Goal: Transaction & Acquisition: Purchase product/service

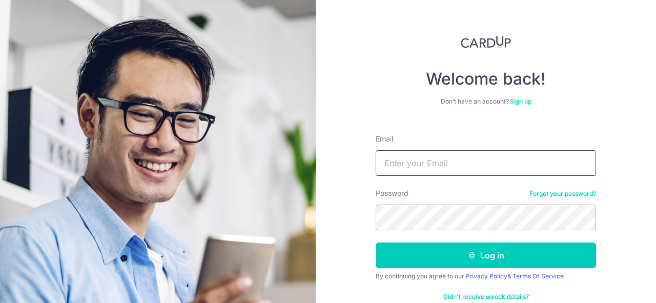
click at [422, 162] on input "Email" at bounding box center [486, 163] width 220 height 26
type input "natlegin@live.com"
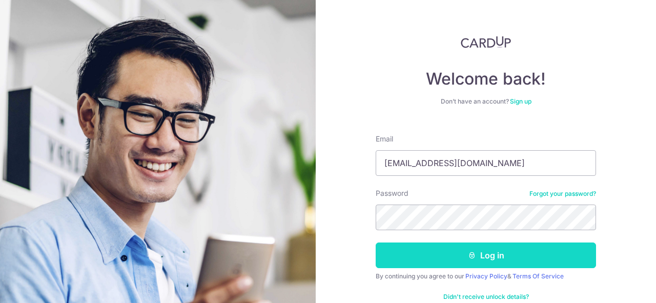
click at [492, 255] on button "Log in" at bounding box center [486, 256] width 220 height 26
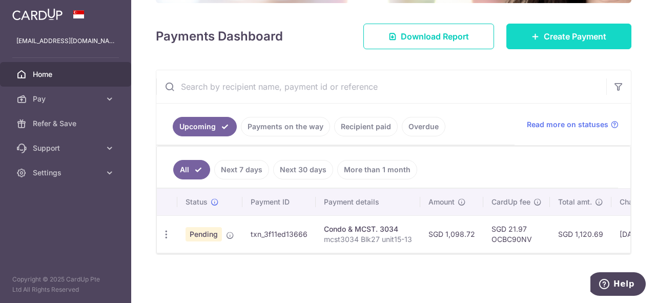
click at [555, 35] on span "Create Payment" at bounding box center [575, 36] width 63 height 12
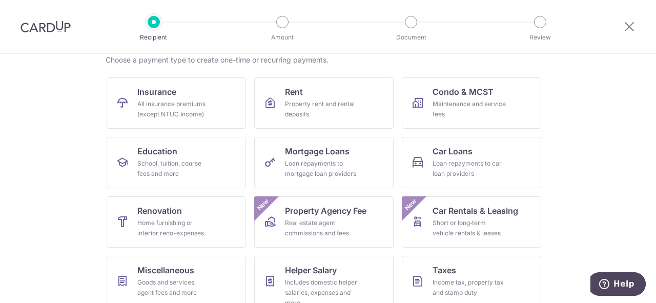
scroll to position [62, 0]
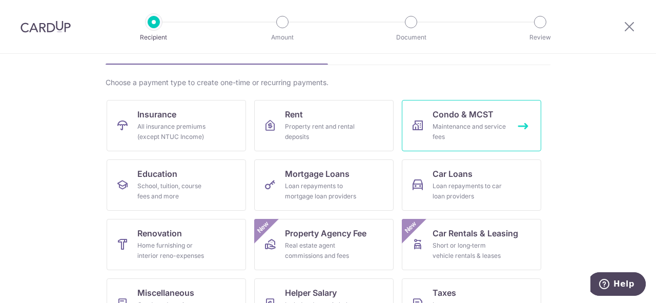
click at [496, 134] on div "Maintenance and service fees" at bounding box center [470, 132] width 74 height 21
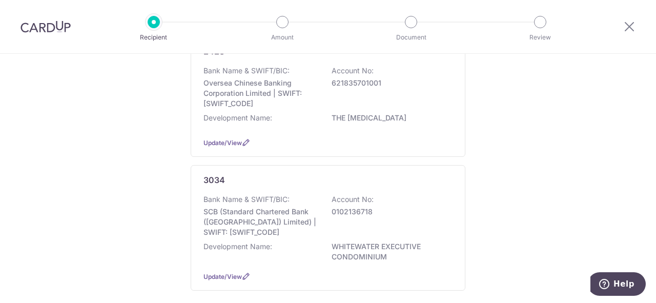
scroll to position [128, 0]
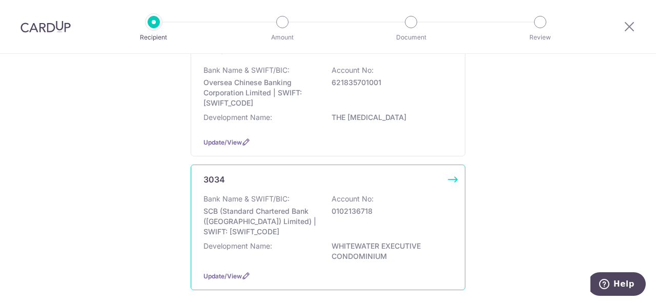
click at [266, 219] on p "SCB (Standard Chartered Bank ([GEOGRAPHIC_DATA]) Limited) | SWIFT: [SWIFT_CODE]" at bounding box center [261, 221] width 115 height 31
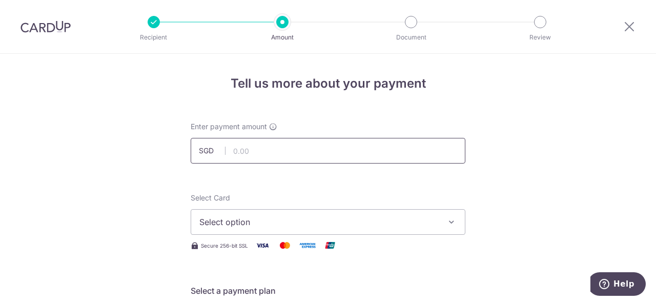
click at [258, 150] on input "text" at bounding box center [328, 151] width 275 height 26
type input "550.00"
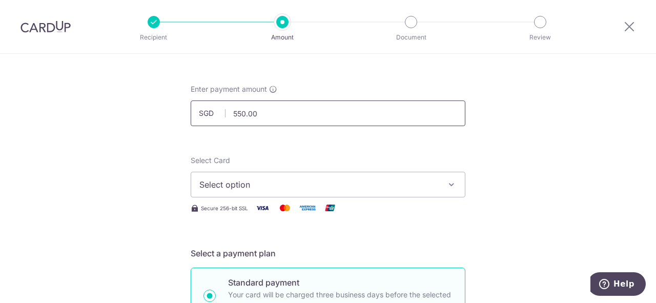
scroll to position [41, 0]
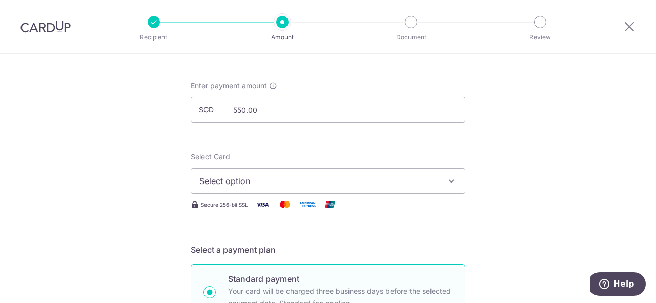
click at [450, 180] on icon "button" at bounding box center [452, 181] width 10 height 10
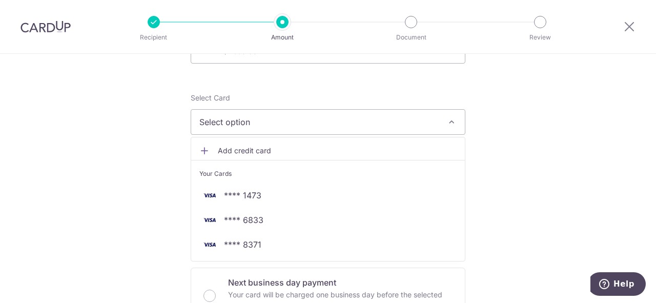
scroll to position [106, 0]
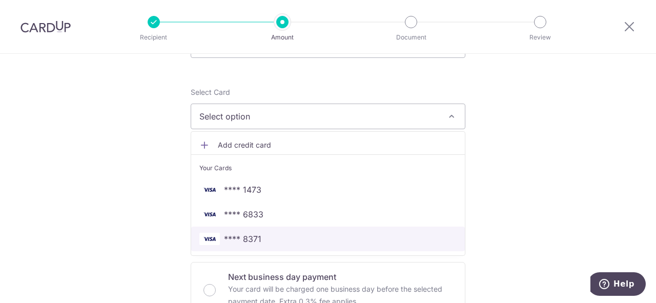
click at [275, 238] on span "**** 8371" at bounding box center [327, 239] width 257 height 12
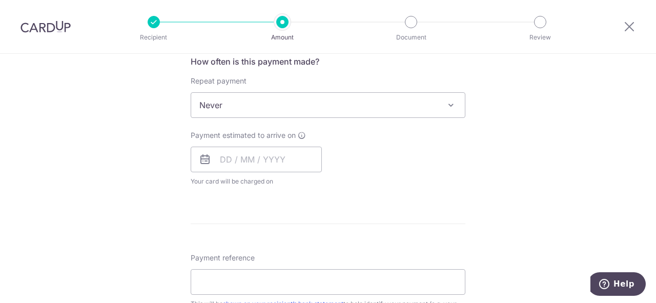
scroll to position [396, 0]
click at [450, 105] on span at bounding box center [451, 104] width 12 height 12
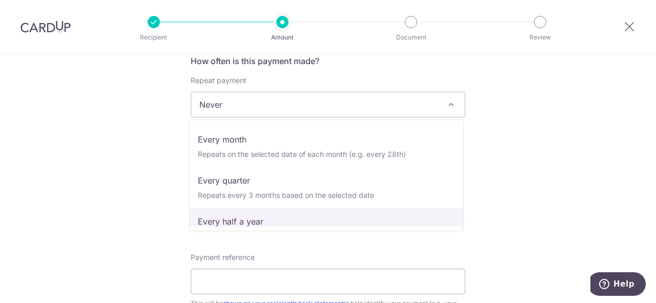
scroll to position [103, 0]
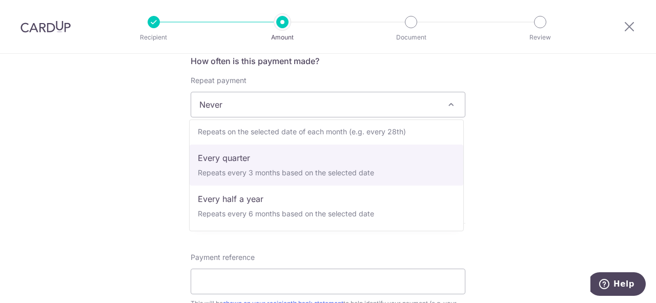
click at [170, 168] on div "Tell us more about your payment Enter payment amount SGD 550.00 550.00 Select C…" at bounding box center [328, 122] width 656 height 928
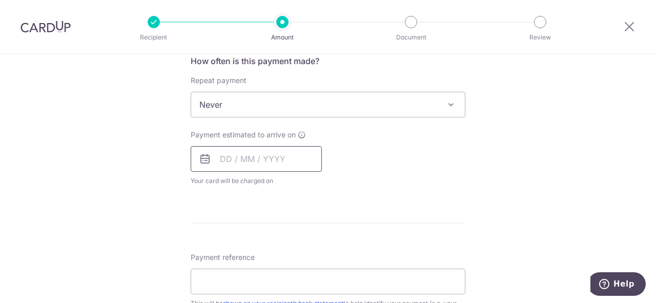
click at [245, 163] on input "text" at bounding box center [256, 159] width 131 height 26
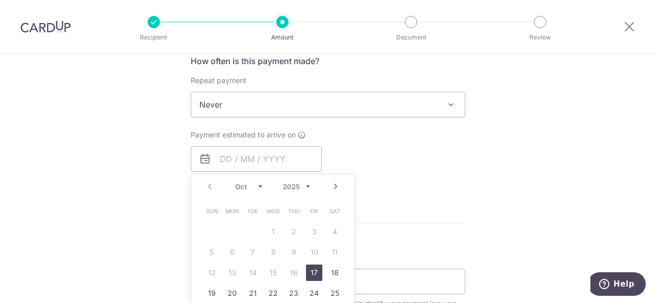
click at [334, 187] on link "Next" at bounding box center [336, 186] width 12 height 12
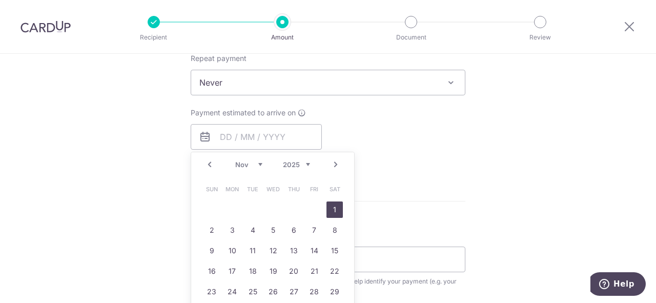
click at [334, 211] on link "1" at bounding box center [335, 210] width 16 height 16
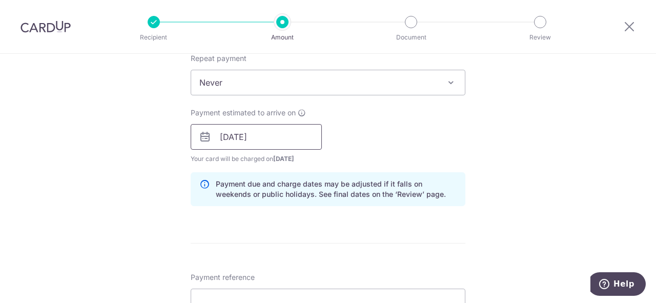
click at [271, 137] on input "01/11/2025" at bounding box center [256, 137] width 131 height 26
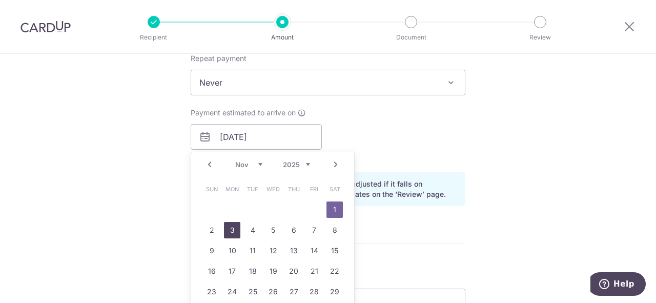
click at [230, 226] on link "3" at bounding box center [232, 230] width 16 height 16
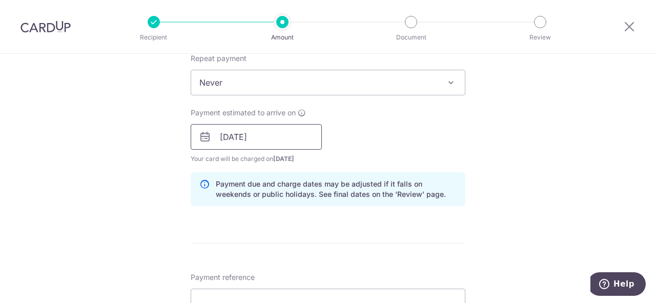
click at [307, 139] on input "[DATE]" at bounding box center [256, 137] width 131 height 26
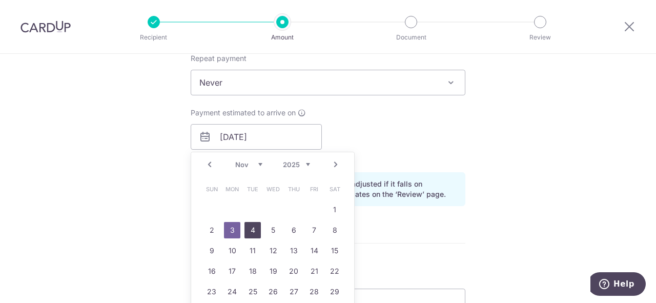
click at [250, 231] on link "4" at bounding box center [253, 230] width 16 height 16
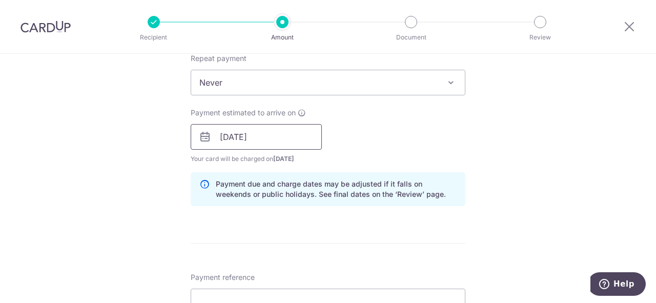
click at [310, 135] on input "04/11/2025" at bounding box center [256, 137] width 131 height 26
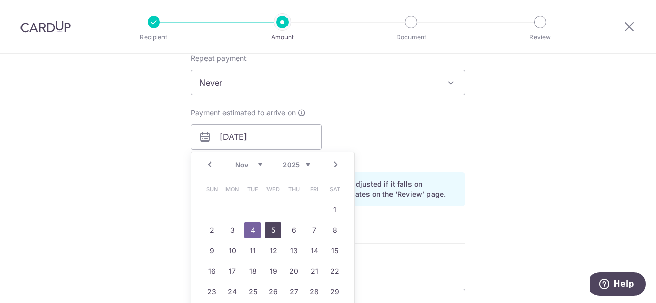
click at [274, 232] on link "5" at bounding box center [273, 230] width 16 height 16
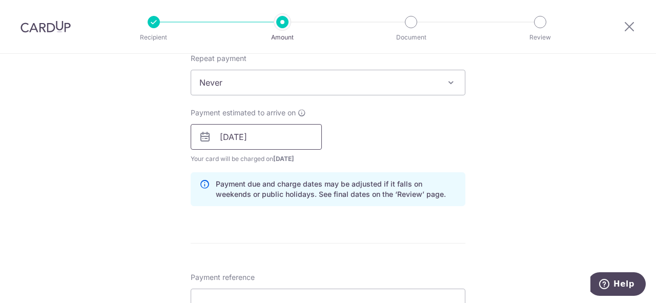
click at [312, 140] on input "05/11/2025" at bounding box center [256, 137] width 131 height 26
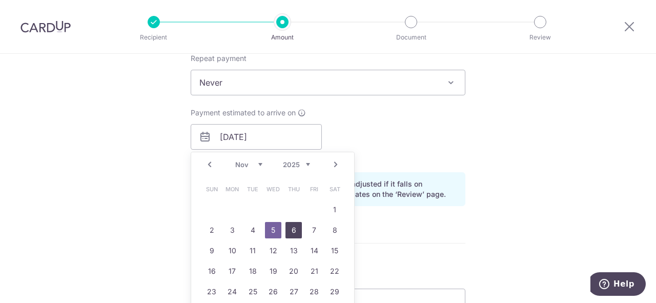
click at [289, 228] on link "6" at bounding box center [294, 230] width 16 height 16
type input "[DATE]"
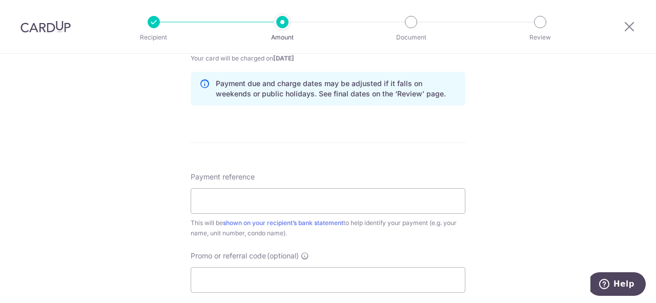
scroll to position [520, 0]
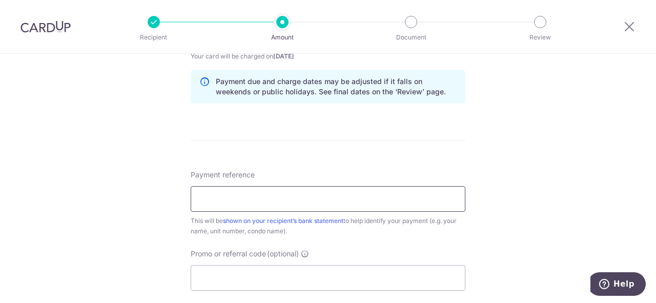
click at [207, 202] on input "Payment reference" at bounding box center [328, 199] width 275 height 26
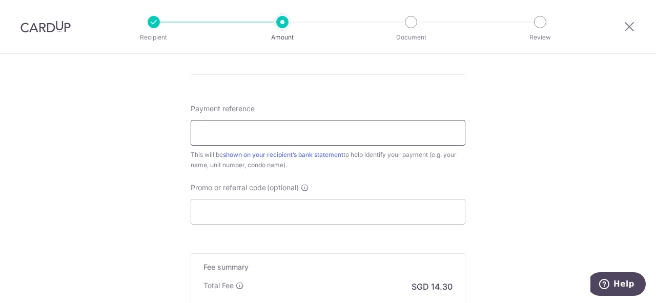
scroll to position [587, 0]
click at [214, 208] on input "Promo or referral code (optional)" at bounding box center [328, 211] width 275 height 26
paste input "OCBC90N155"
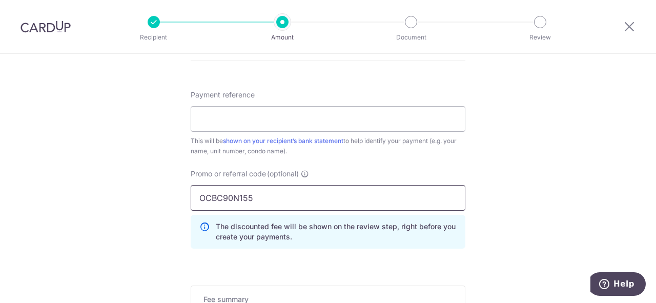
scroll to position [597, 0]
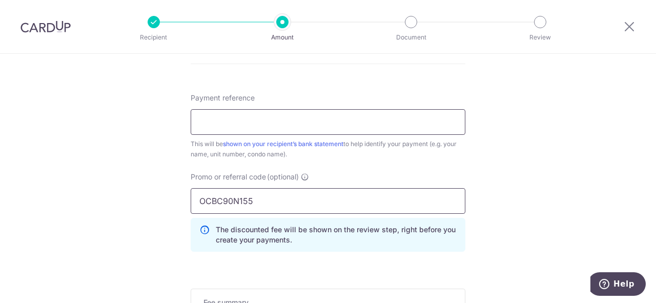
type input "OCBC90N155"
click at [231, 123] on input "Payment reference" at bounding box center [328, 122] width 275 height 26
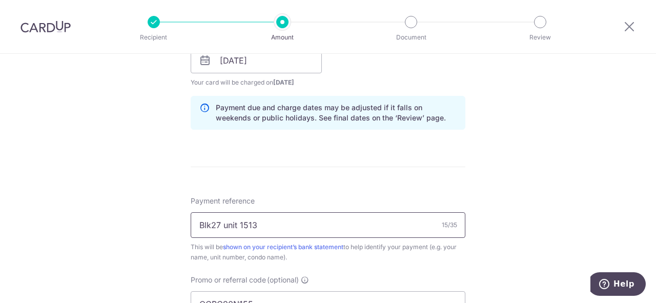
scroll to position [578, 0]
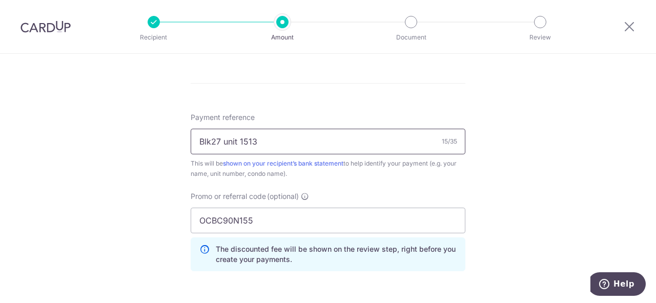
click at [218, 141] on input "Blk27 unit 1513" at bounding box center [328, 142] width 275 height 26
click at [260, 142] on input "Blk123 unit 1513" at bounding box center [328, 142] width 275 height 26
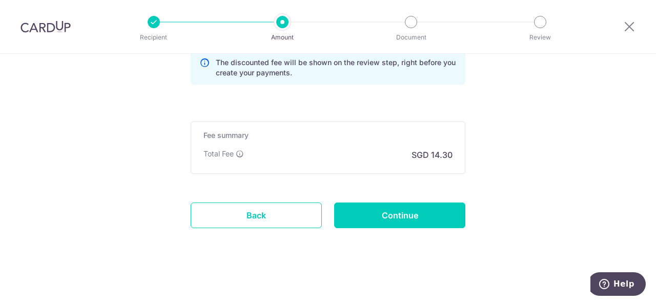
scroll to position [765, 0]
type input "Blk123 unit 1201"
click at [242, 214] on link "Back" at bounding box center [256, 215] width 131 height 26
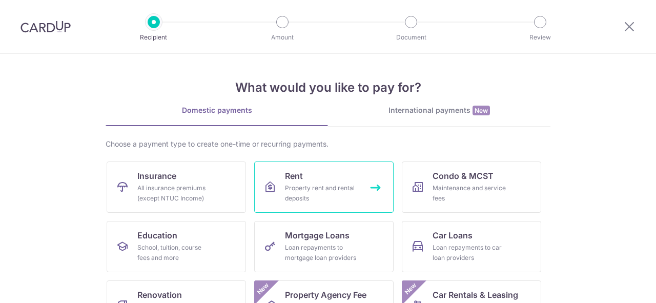
scroll to position [71, 0]
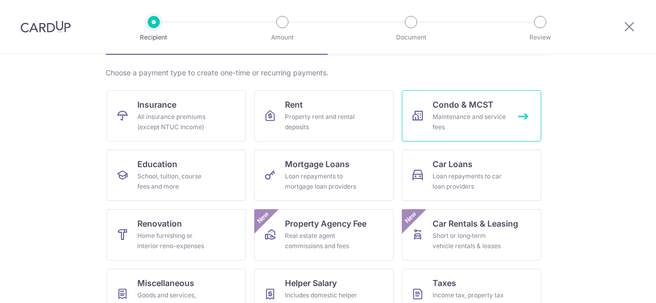
click at [474, 125] on div "Maintenance and service fees" at bounding box center [470, 122] width 74 height 21
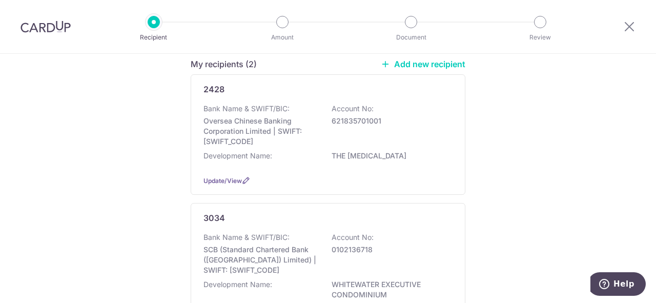
scroll to position [90, 0]
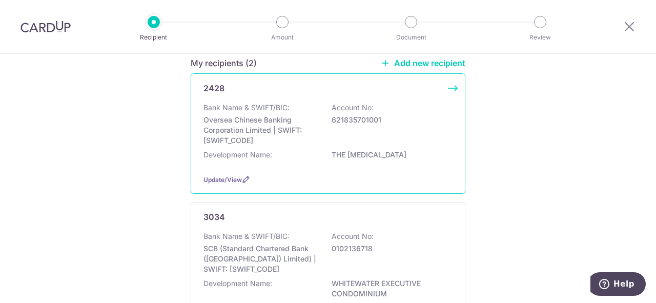
click at [268, 127] on p "Oversea Chinese Banking Corporation Limited | SWIFT: [SWIFT_CODE]" at bounding box center [261, 130] width 115 height 31
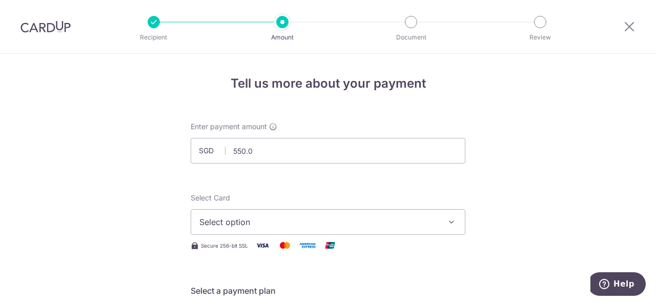
type input "550.00"
click at [310, 217] on span "Select option" at bounding box center [318, 222] width 239 height 12
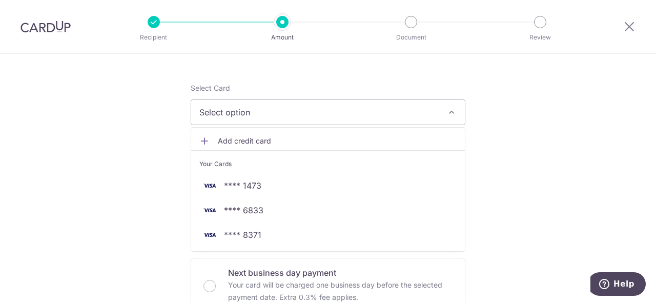
scroll to position [110, 0]
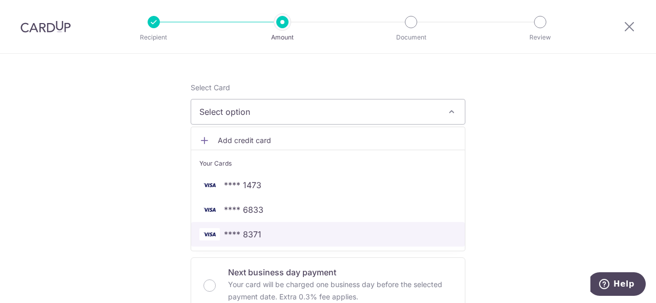
click at [243, 237] on span "**** 8371" at bounding box center [242, 234] width 37 height 12
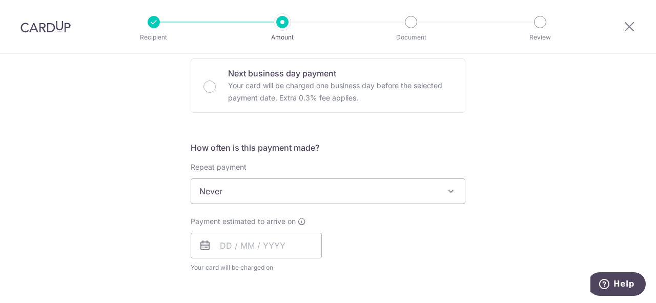
scroll to position [316, 0]
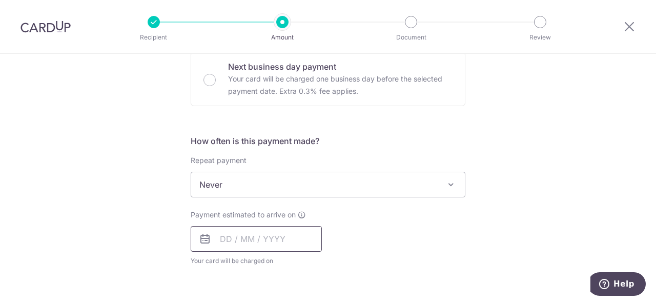
click at [244, 237] on input "text" at bounding box center [256, 239] width 131 height 26
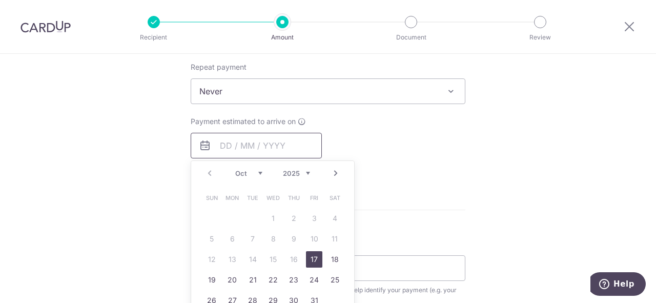
scroll to position [415, 0]
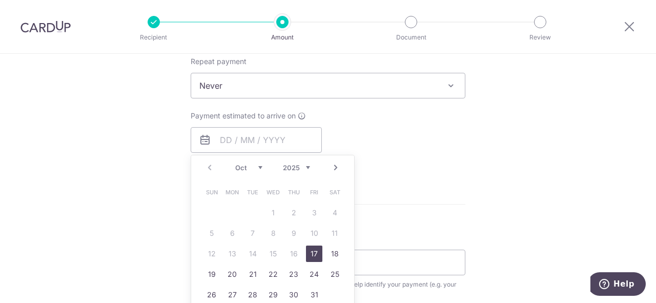
click at [334, 168] on link "Next" at bounding box center [336, 168] width 12 height 12
click at [272, 234] on link "5" at bounding box center [273, 233] width 16 height 16
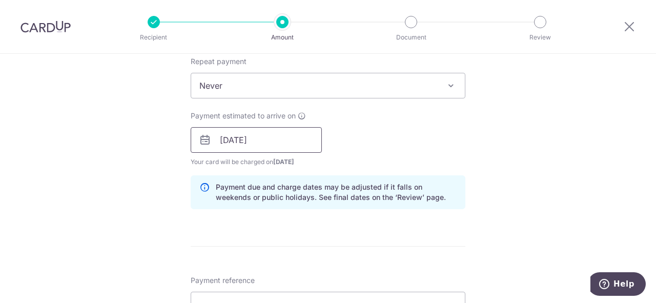
click at [301, 146] on input "05/11/2025" at bounding box center [256, 140] width 131 height 26
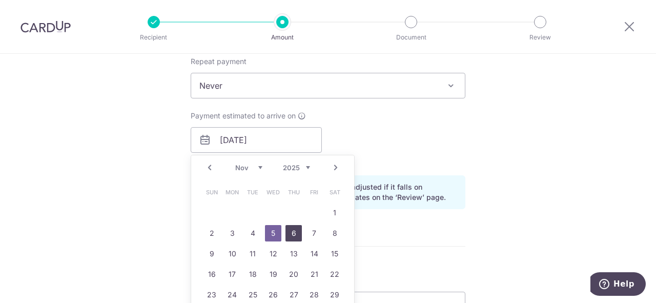
click at [289, 236] on link "6" at bounding box center [294, 233] width 16 height 16
type input "[DATE]"
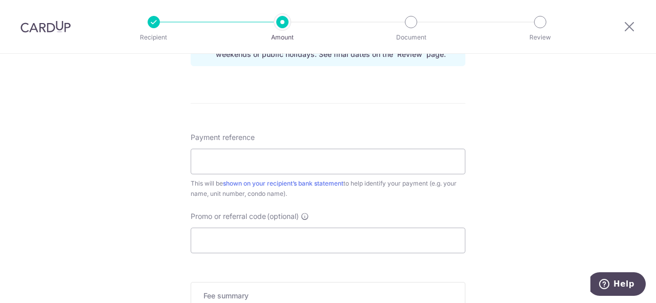
scroll to position [564, 0]
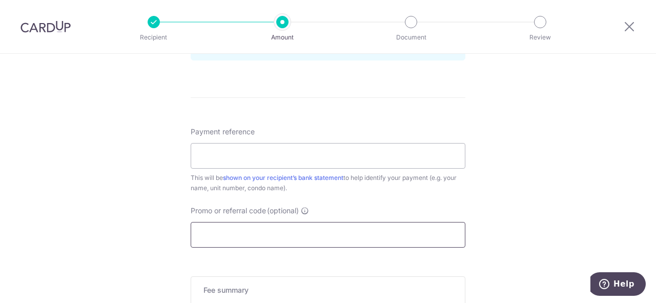
click at [207, 237] on input "Promo or referral code (optional)" at bounding box center [328, 235] width 275 height 26
paste input "OCBC90N155"
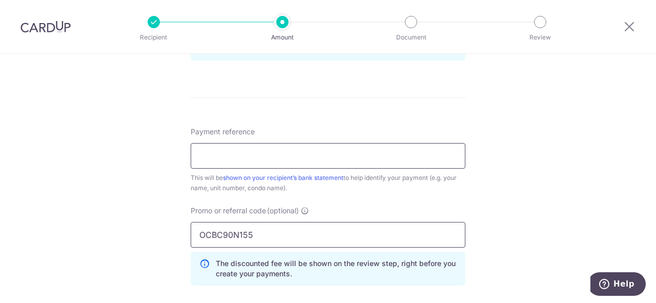
type input "OCBC90N155"
click at [229, 163] on input "Payment reference" at bounding box center [328, 156] width 275 height 26
type input "Blk123 unit 1201"
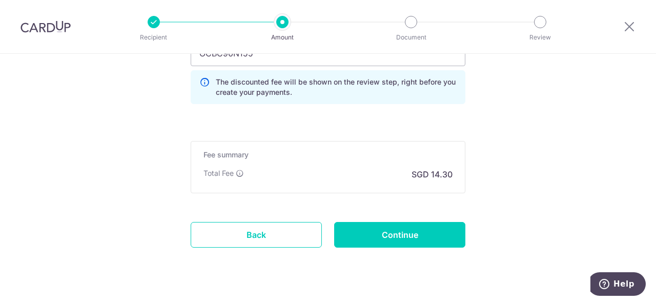
scroll to position [746, 0]
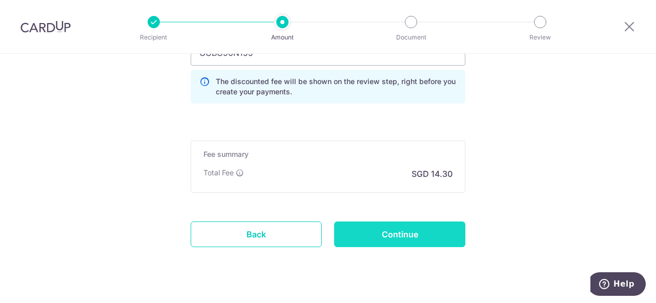
click at [390, 233] on input "Continue" at bounding box center [399, 235] width 131 height 26
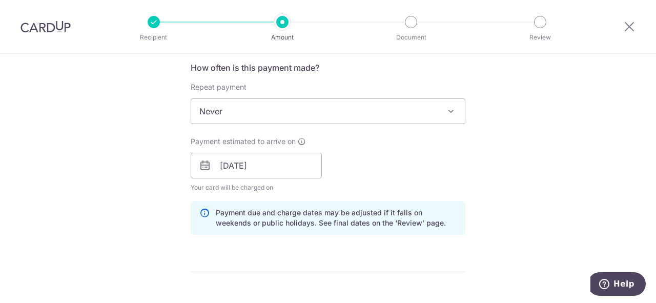
scroll to position [366, 0]
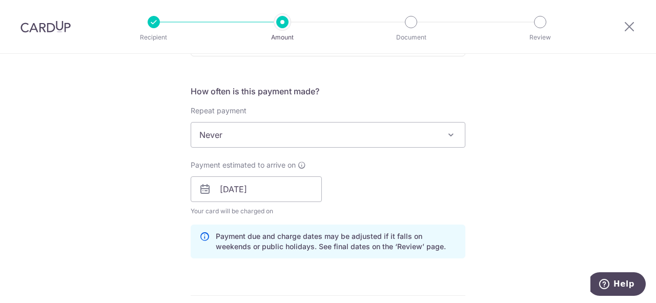
click at [451, 131] on span at bounding box center [451, 135] width 12 height 12
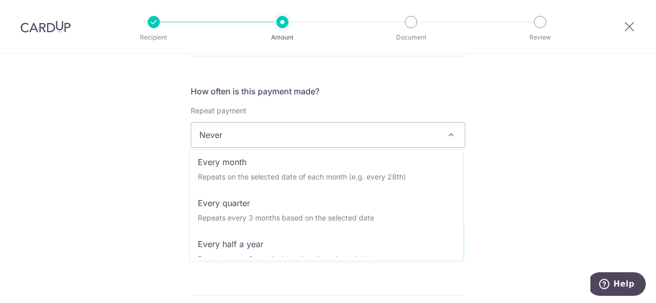
scroll to position [88, 0]
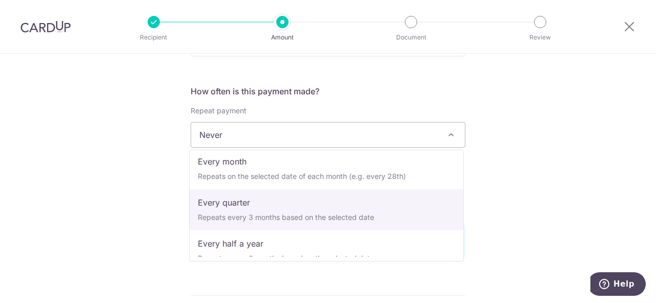
select select "4"
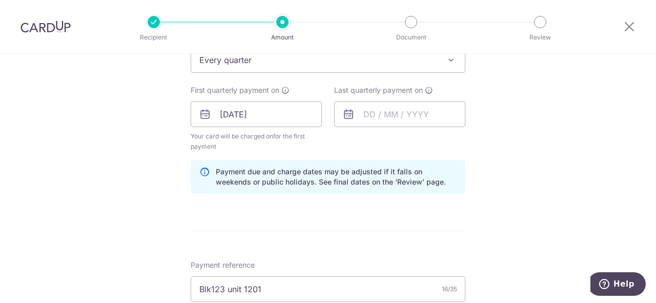
scroll to position [439, 0]
click at [380, 114] on input "text" at bounding box center [399, 116] width 131 height 26
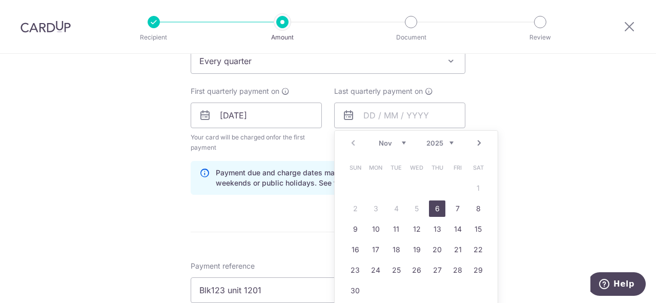
click at [480, 144] on link "Next" at bounding box center [479, 143] width 12 height 12
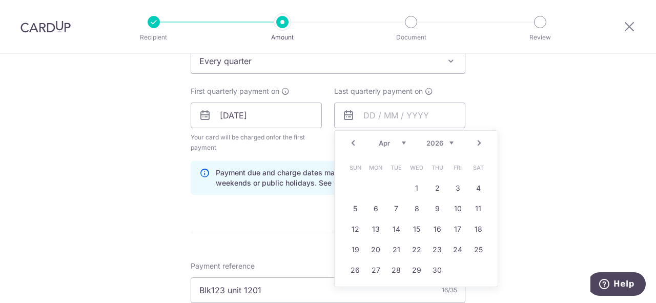
click at [480, 144] on link "Next" at bounding box center [479, 143] width 12 height 12
click at [395, 208] on link "5" at bounding box center [396, 208] width 16 height 16
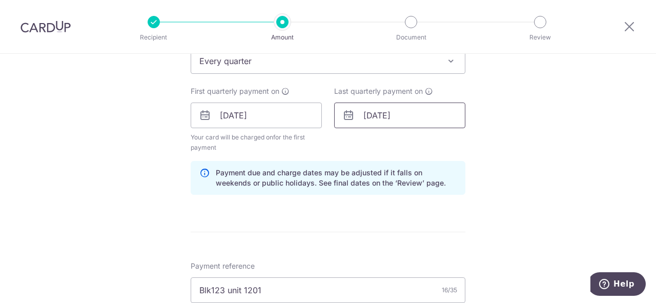
click at [454, 116] on input "05/05/2026" at bounding box center [399, 116] width 131 height 26
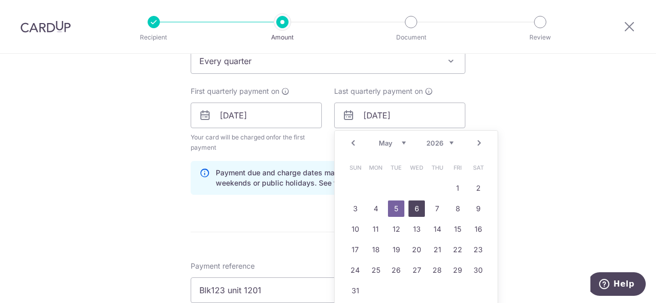
click at [415, 207] on link "6" at bounding box center [417, 208] width 16 height 16
type input "06/05/2026"
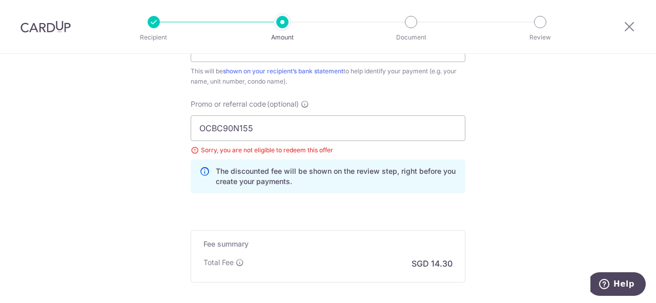
scroll to position [685, 0]
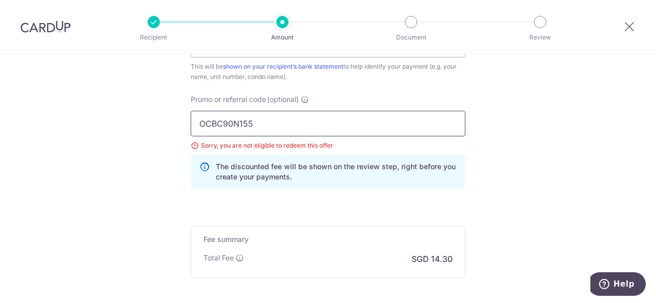
click at [258, 125] on input "OCBC90N155" at bounding box center [328, 124] width 275 height 26
type input "O"
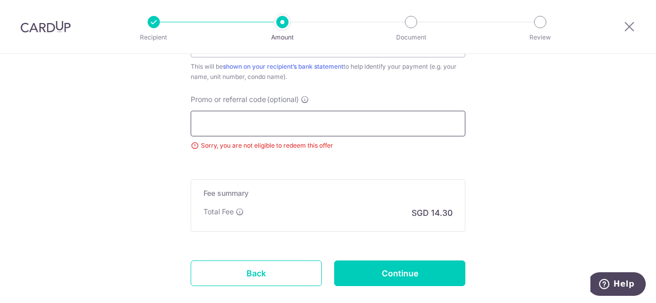
paste input "REC185"
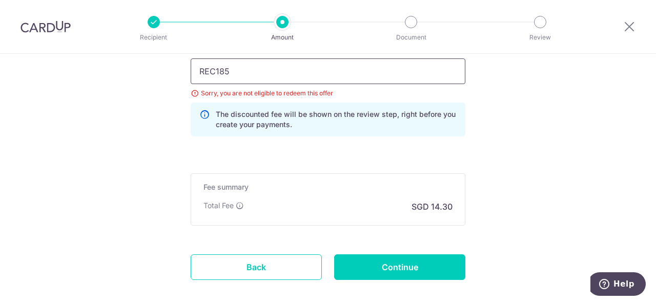
scroll to position [741, 0]
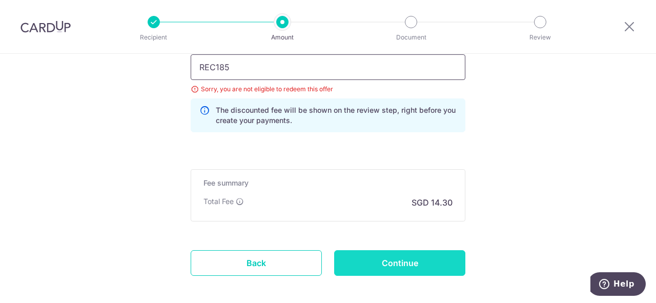
type input "REC185"
click at [390, 261] on input "Continue" at bounding box center [399, 263] width 131 height 26
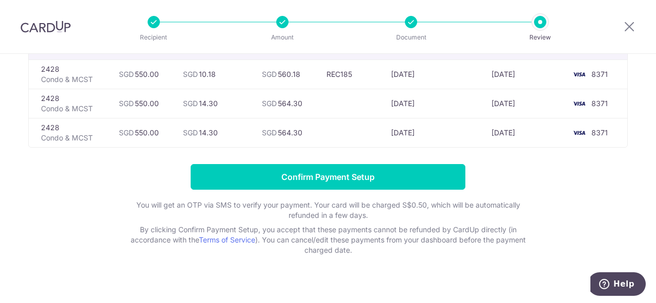
scroll to position [112, 0]
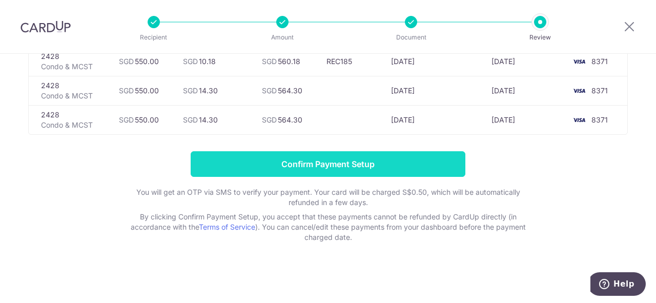
click at [369, 161] on input "Confirm Payment Setup" at bounding box center [328, 164] width 275 height 26
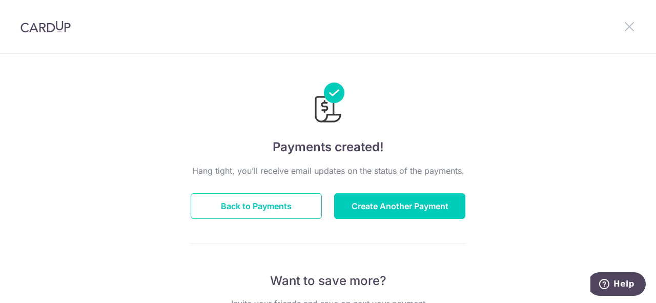
click at [628, 25] on icon at bounding box center [630, 26] width 12 height 13
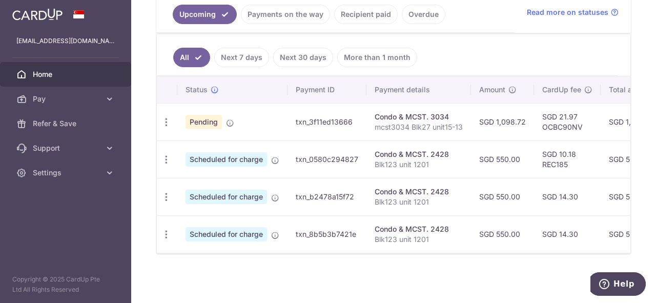
click at [82, 73] on span "Home" at bounding box center [67, 74] width 68 height 10
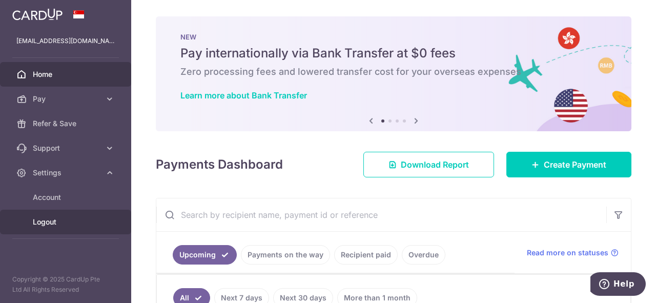
click at [46, 223] on span "Logout" at bounding box center [67, 222] width 68 height 10
